Goal: Transaction & Acquisition: Subscribe to service/newsletter

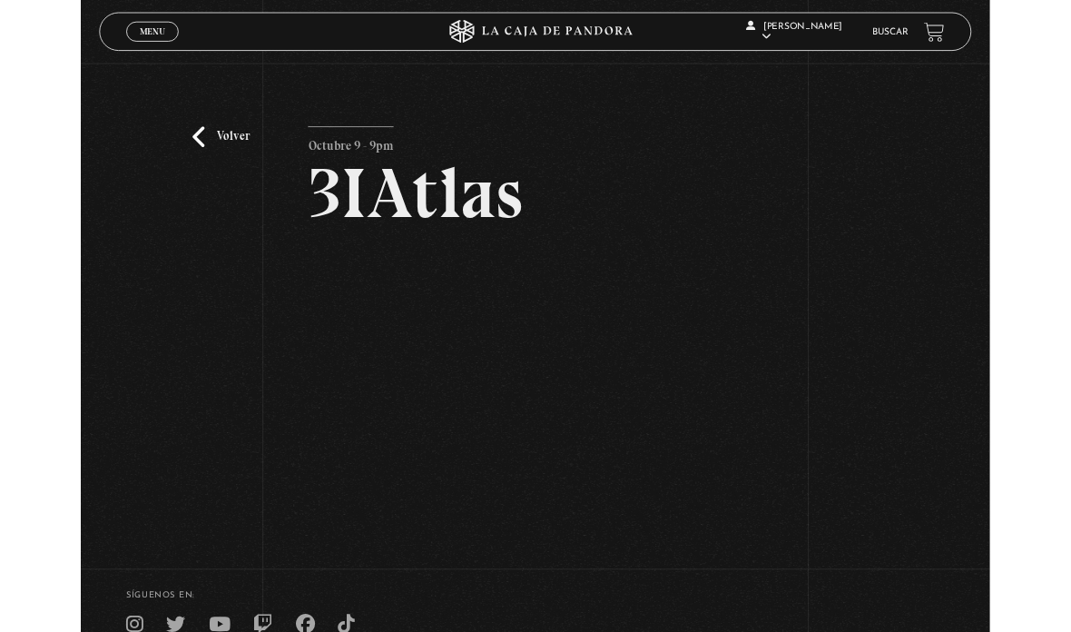
scroll to position [88, 0]
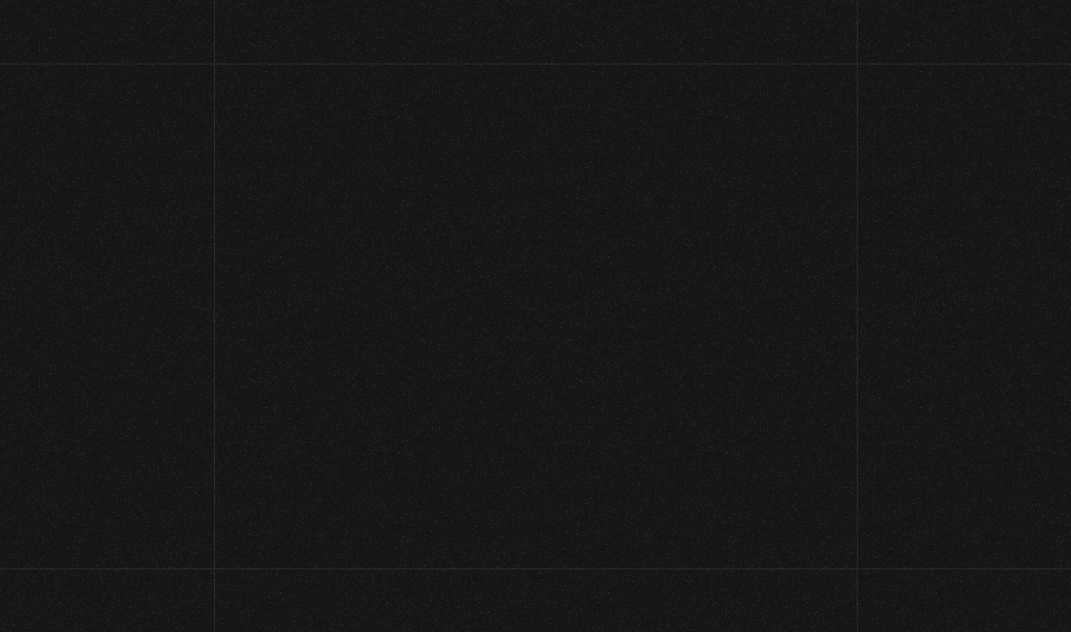
scroll to position [88, 0]
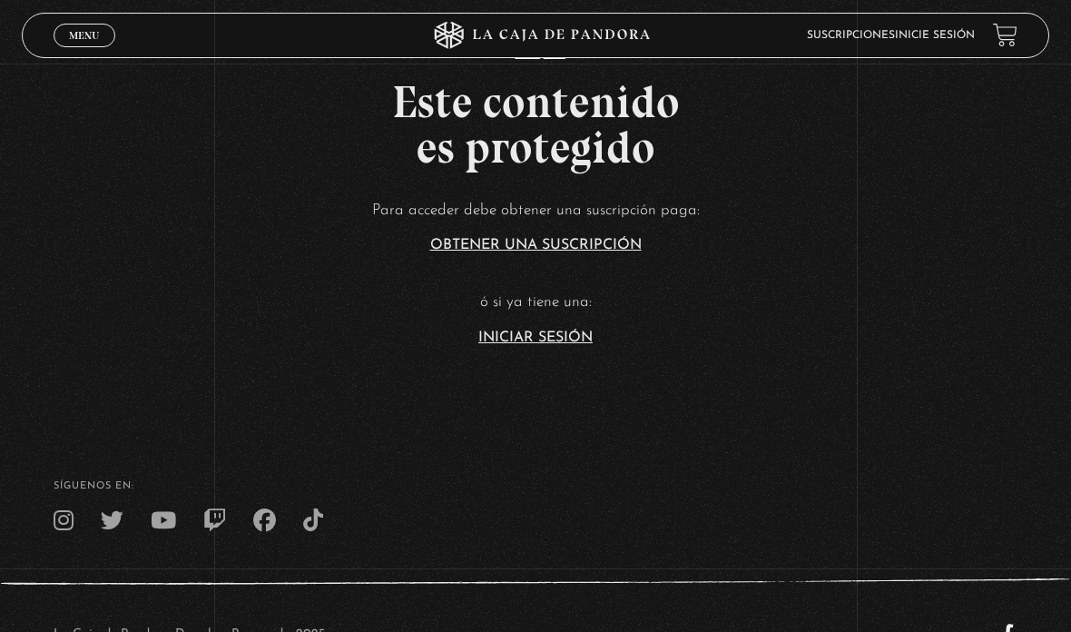
click at [528, 345] on link "Iniciar Sesión" at bounding box center [535, 337] width 114 height 15
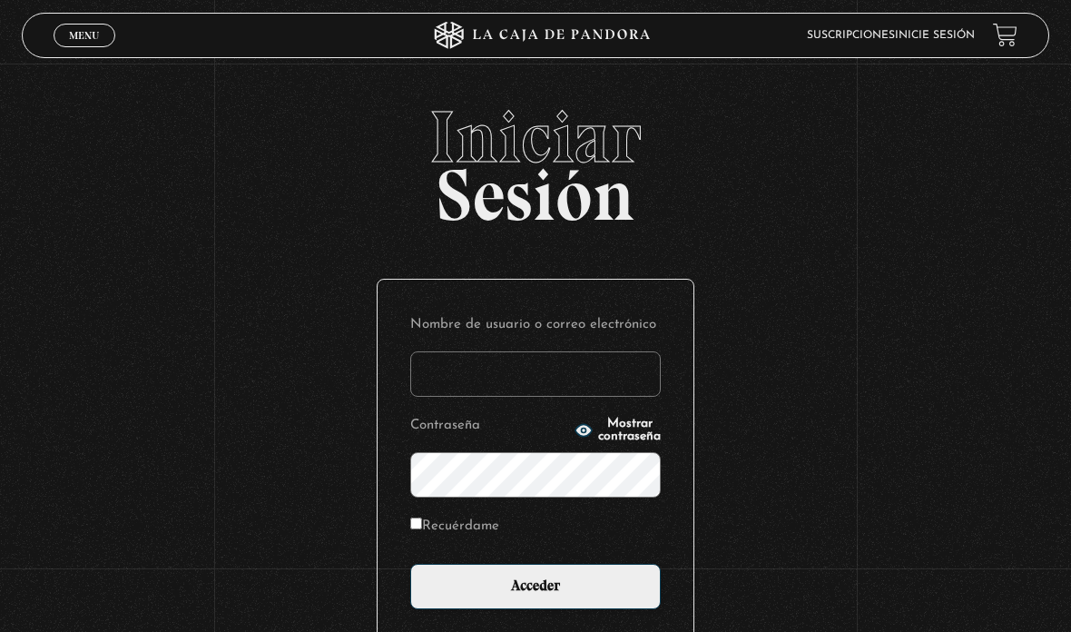
type input "aleebuenoo@hotmail.com"
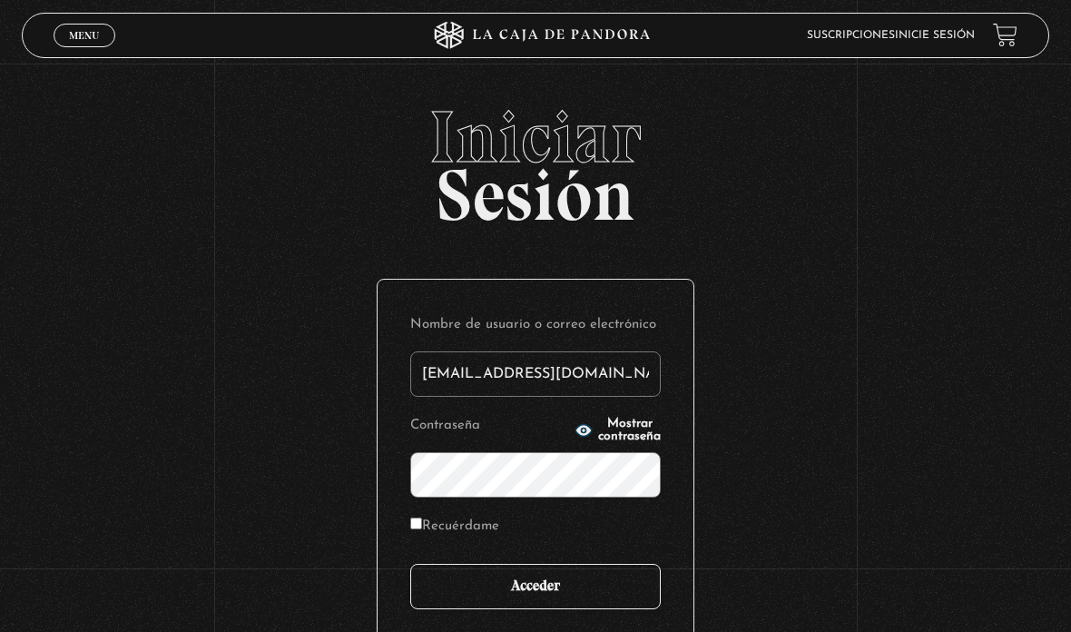
click at [497, 609] on input "Acceder" at bounding box center [535, 586] width 251 height 45
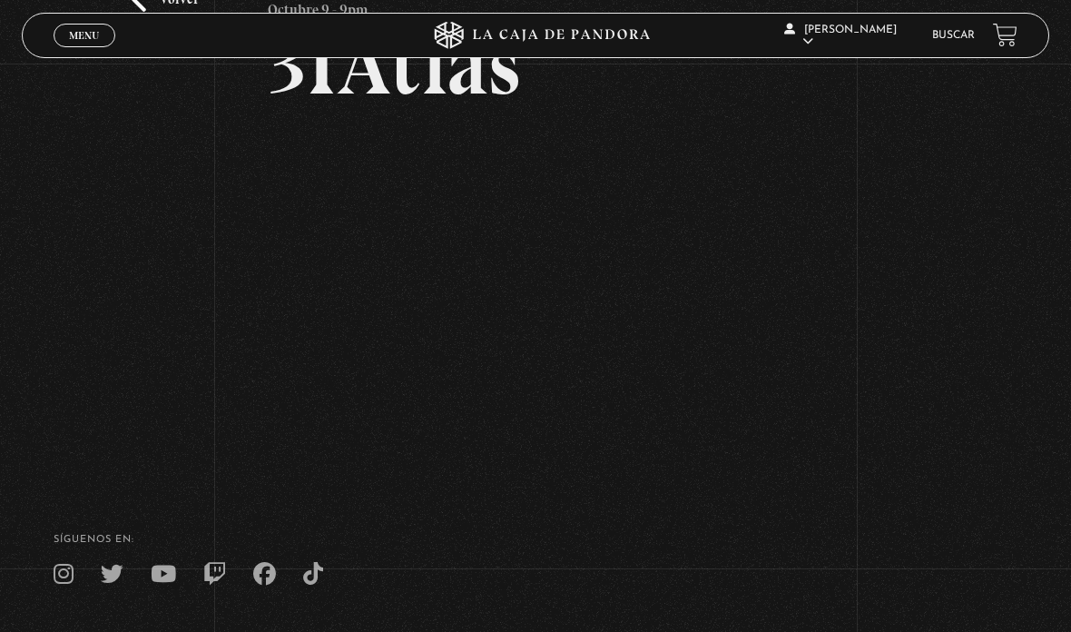
scroll to position [133, 0]
